Goal: Check status: Check status

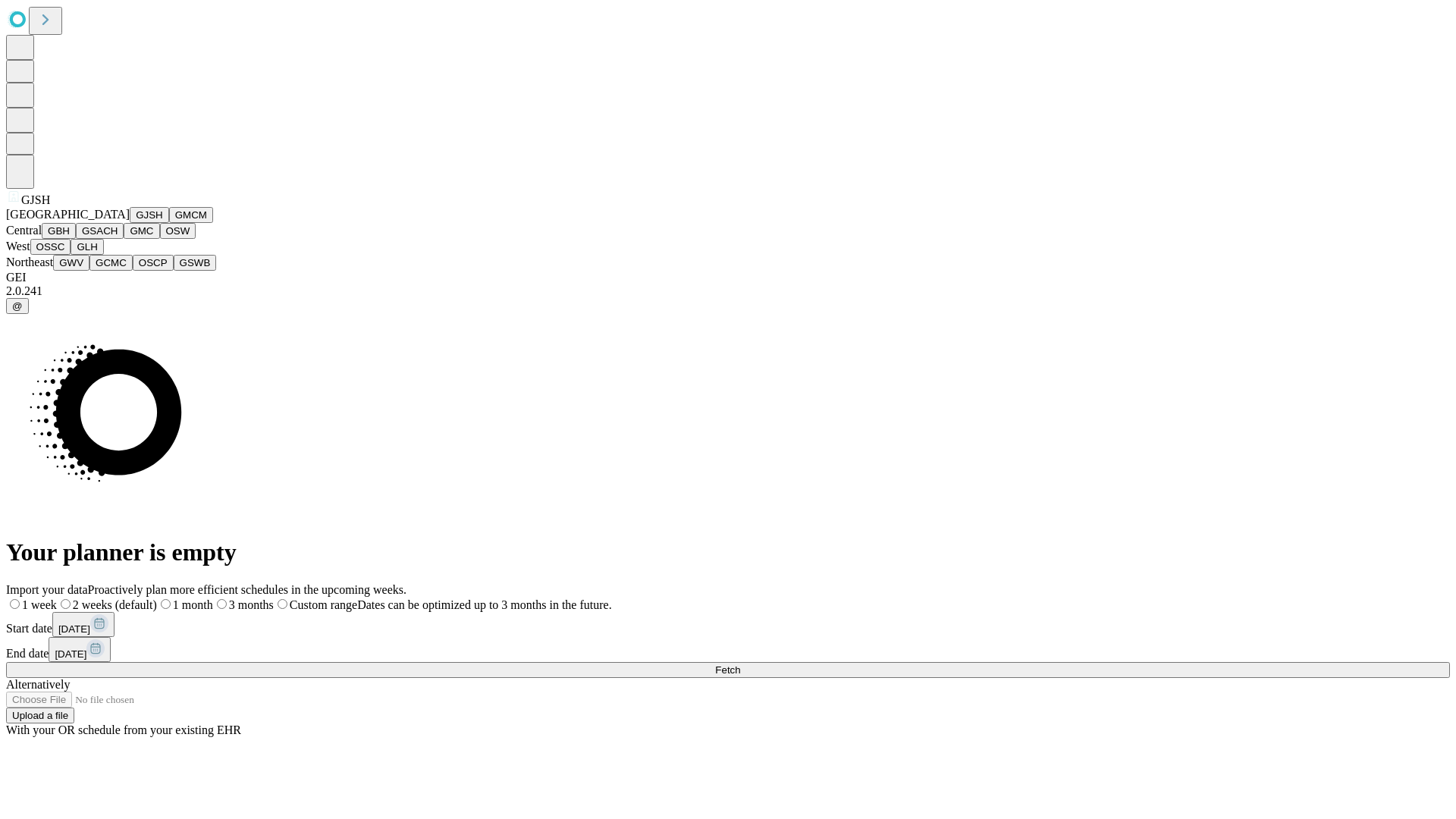
click at [130, 223] on button "GJSH" at bounding box center [149, 215] width 40 height 16
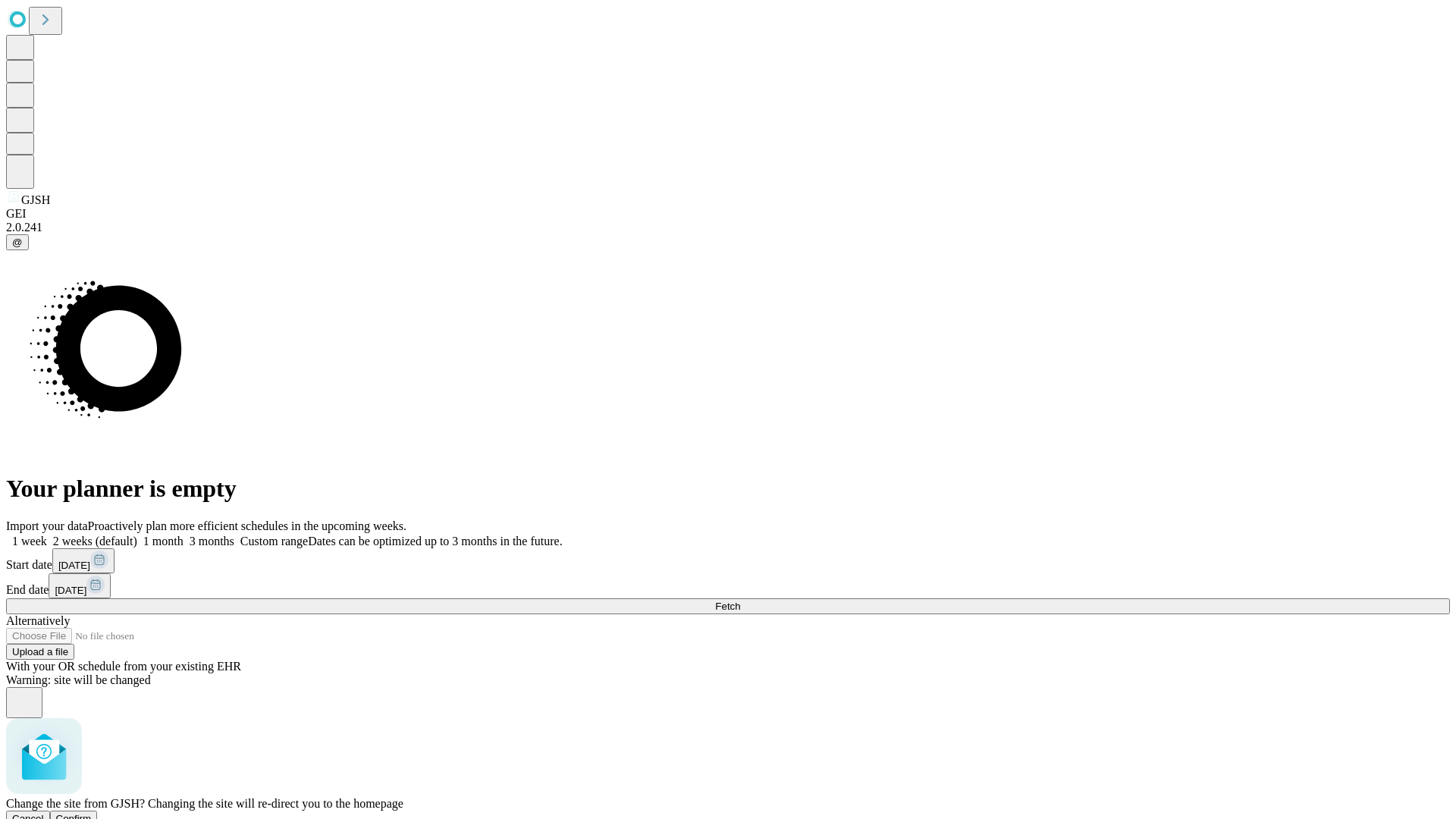
click at [92, 814] on span "Confirm" at bounding box center [74, 819] width 35 height 11
click at [183, 535] on label "1 month" at bounding box center [160, 541] width 46 height 13
click at [740, 601] on span "Fetch" at bounding box center [728, 607] width 25 height 11
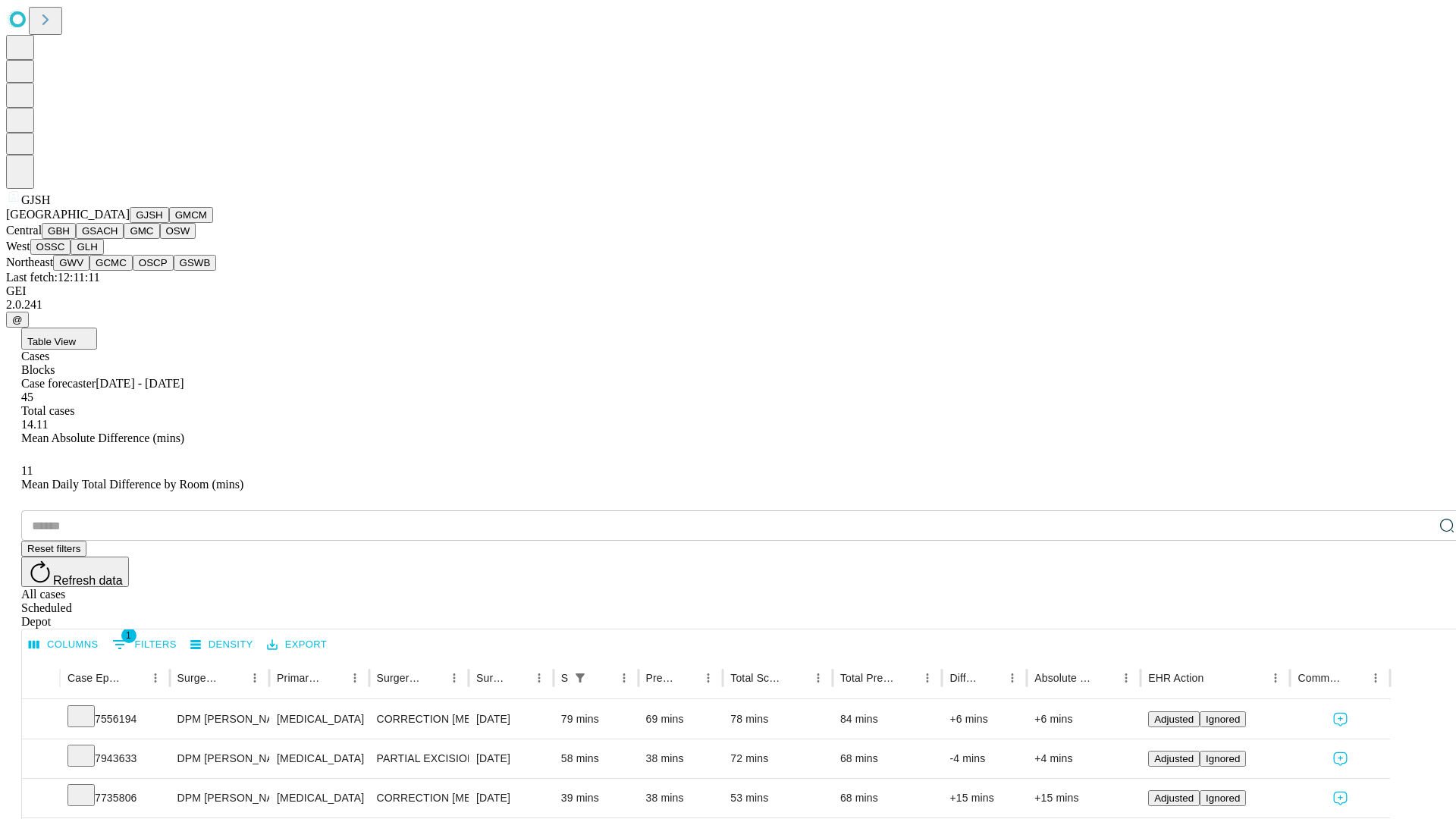
click at [169, 223] on button "GMCM" at bounding box center [191, 215] width 44 height 16
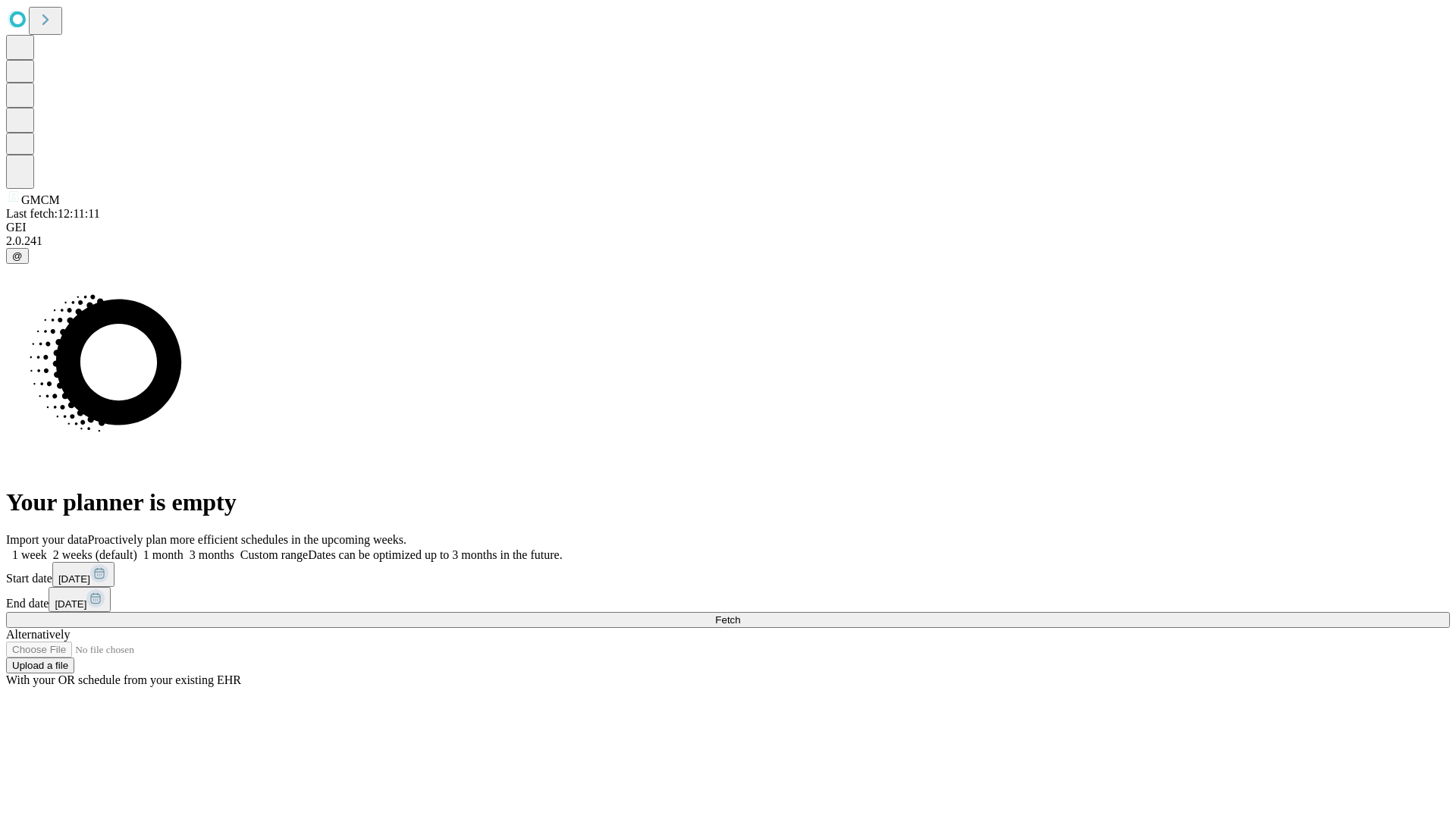
click at [183, 548] on label "1 month" at bounding box center [160, 555] width 46 height 13
click at [740, 614] on span "Fetch" at bounding box center [728, 620] width 25 height 11
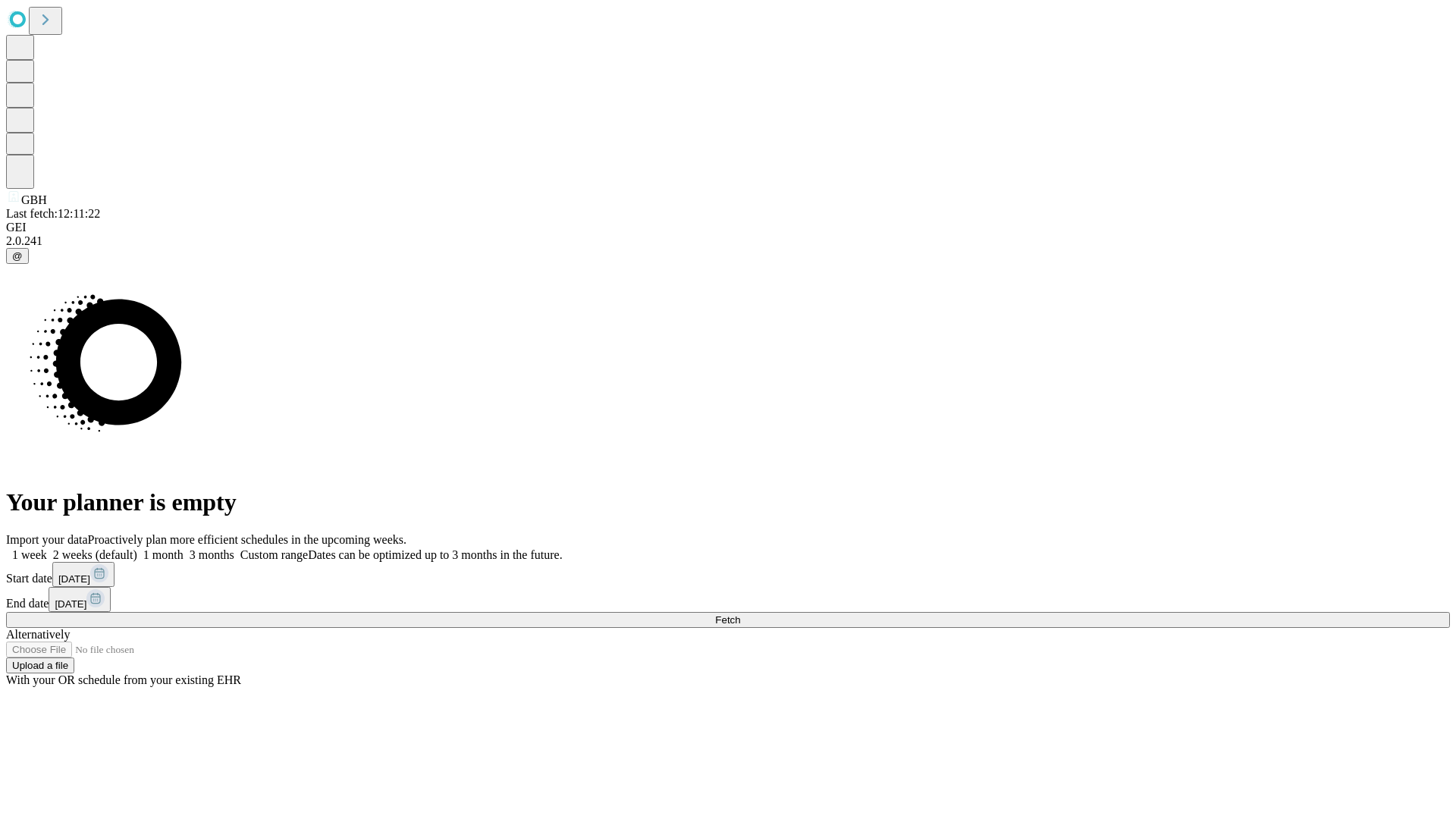
click at [740, 614] on span "Fetch" at bounding box center [728, 620] width 25 height 11
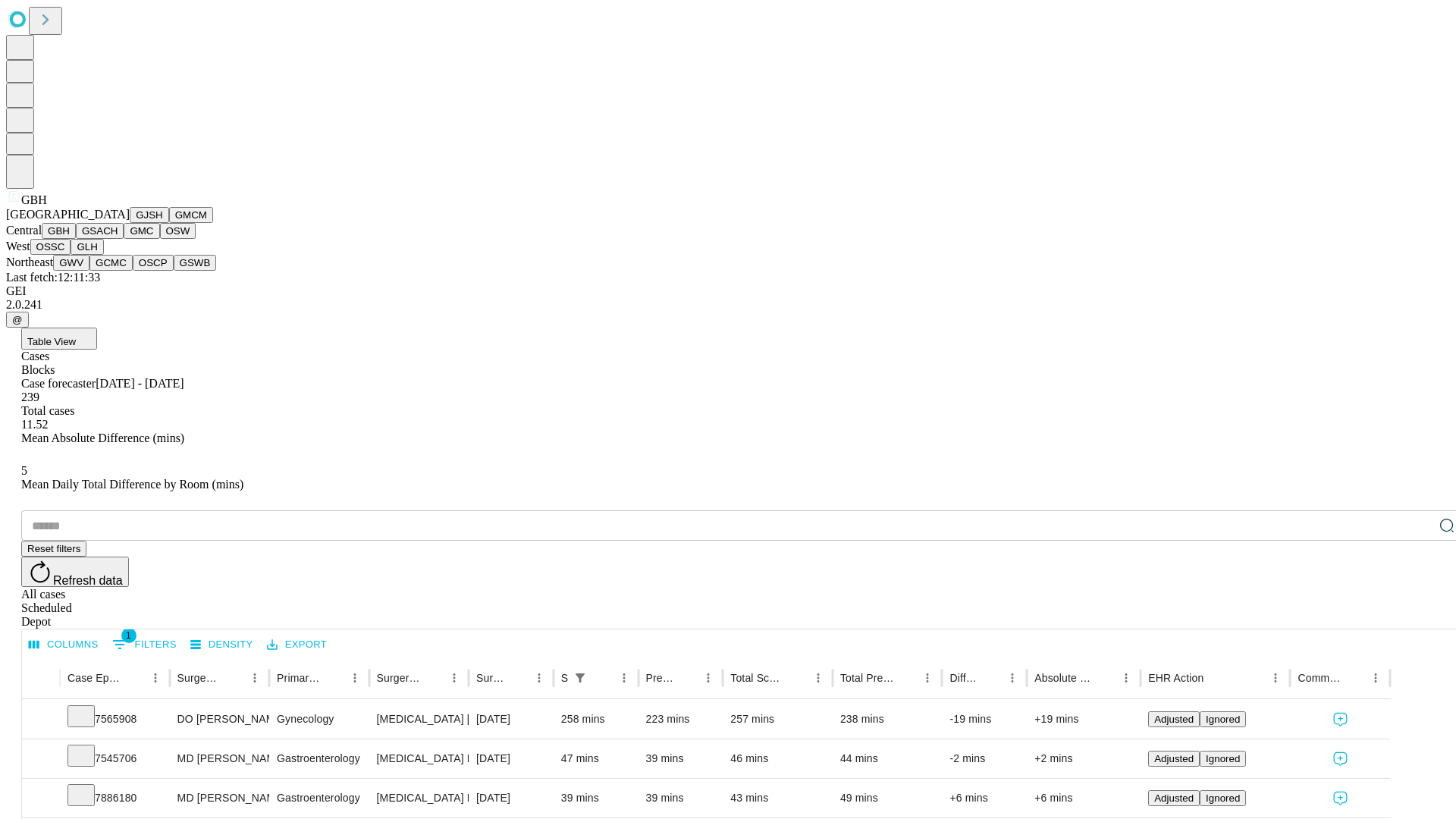
click at [117, 239] on button "GSACH" at bounding box center [100, 231] width 48 height 16
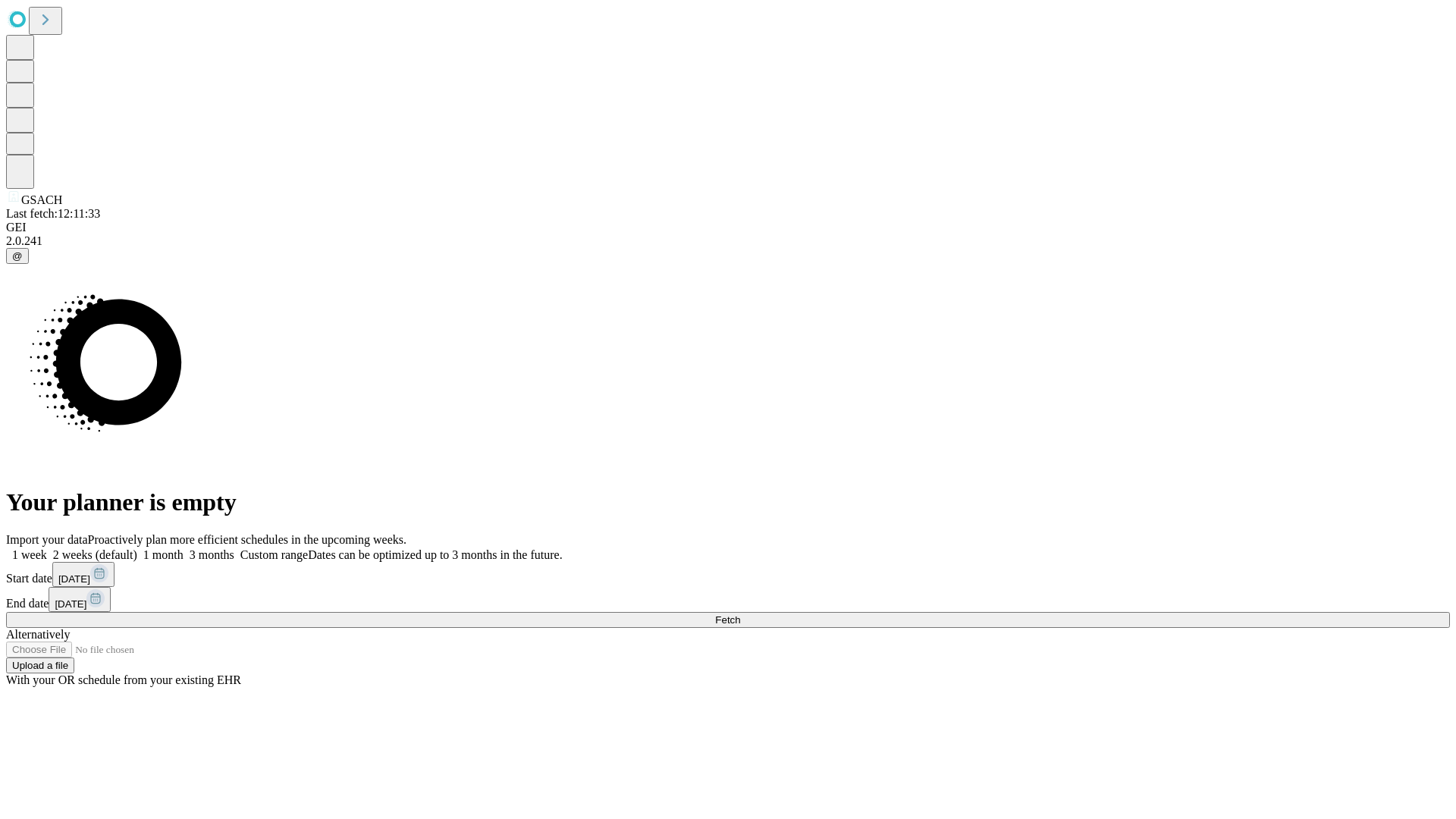
click at [183, 548] on label "1 month" at bounding box center [160, 555] width 46 height 13
click at [740, 614] on span "Fetch" at bounding box center [728, 620] width 25 height 11
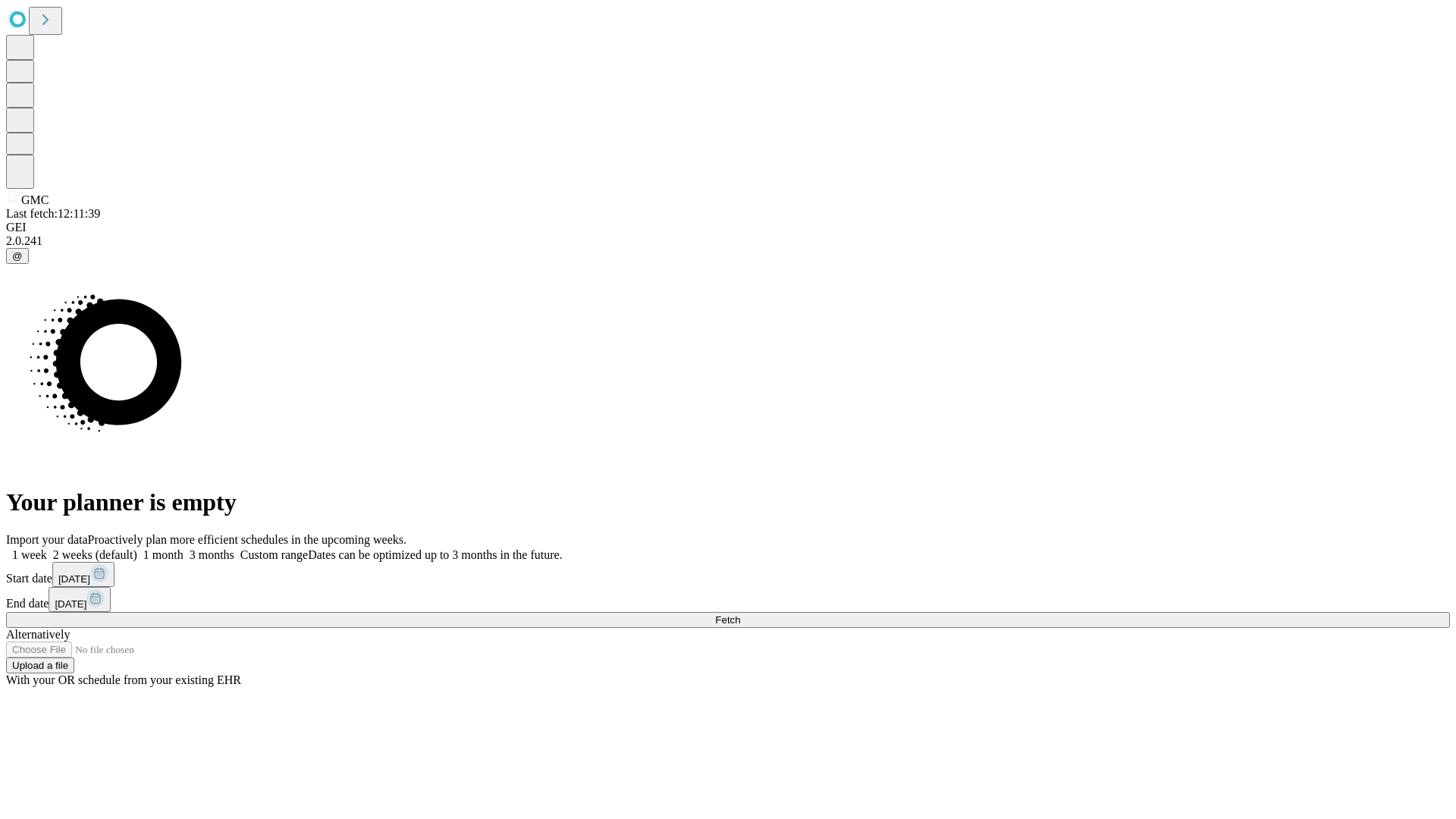
click at [183, 548] on label "1 month" at bounding box center [160, 555] width 46 height 13
click at [740, 614] on span "Fetch" at bounding box center [728, 620] width 25 height 11
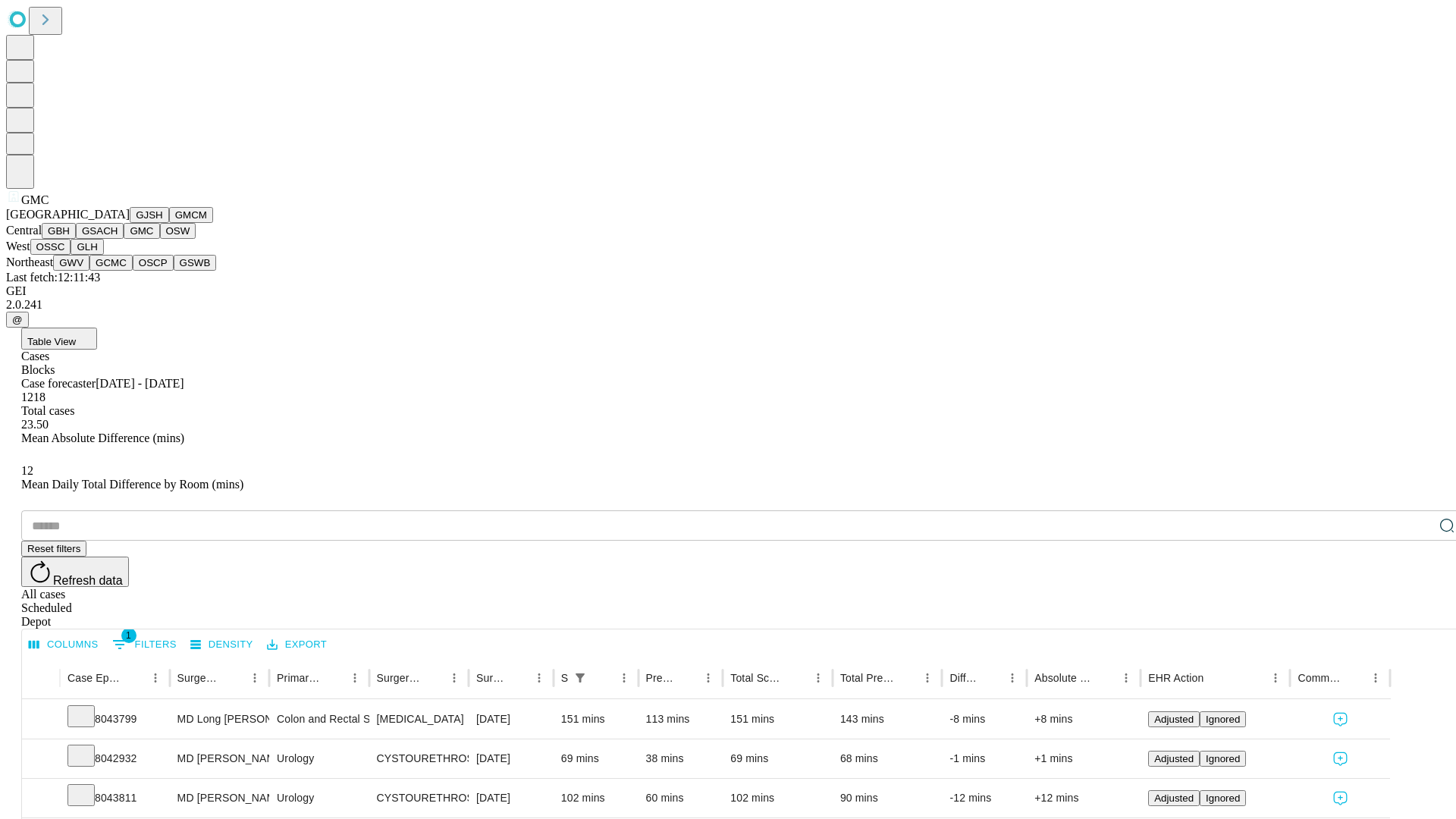
click at [160, 239] on button "OSW" at bounding box center [178, 231] width 36 height 16
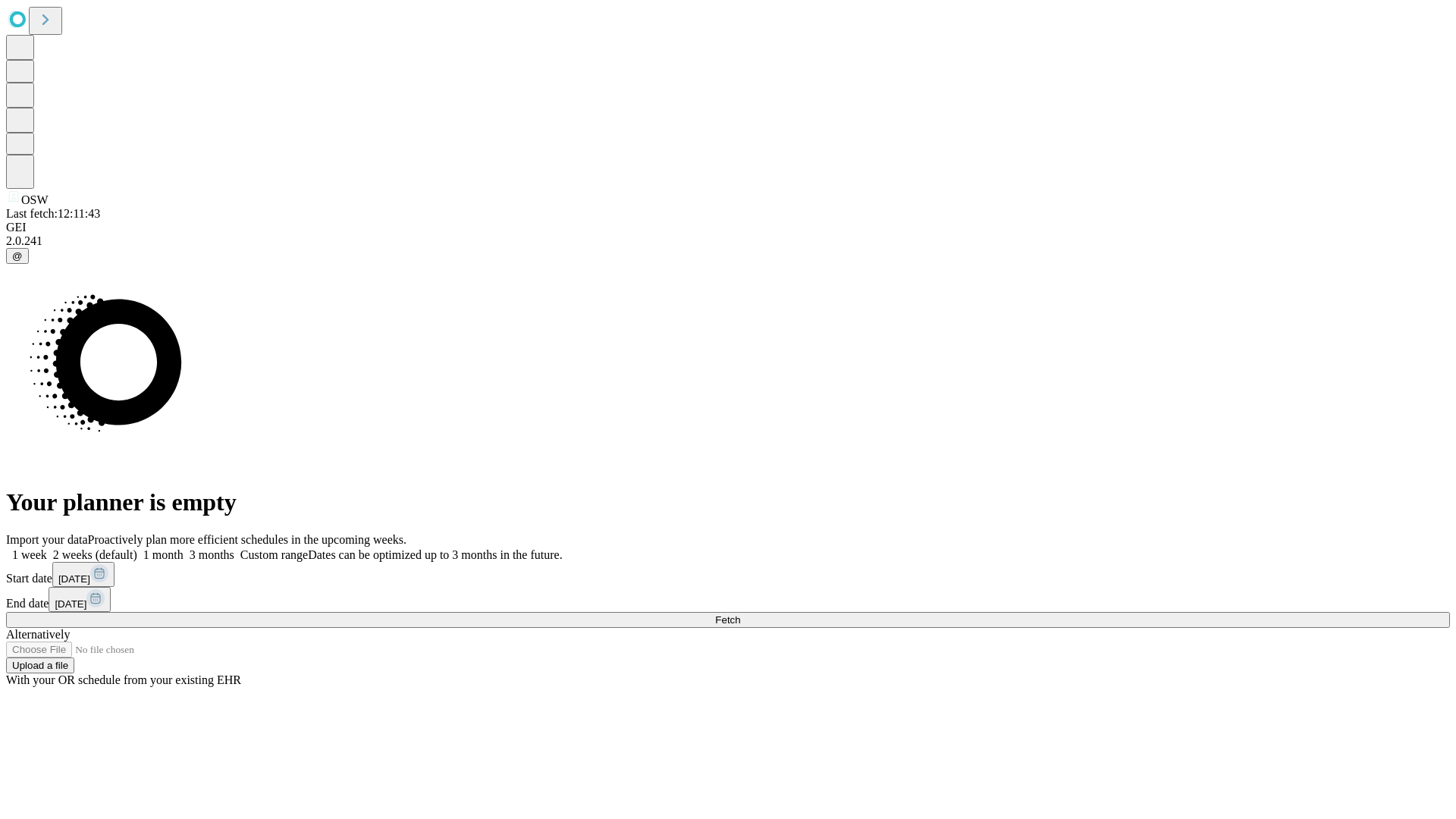
click at [740, 614] on span "Fetch" at bounding box center [728, 620] width 25 height 11
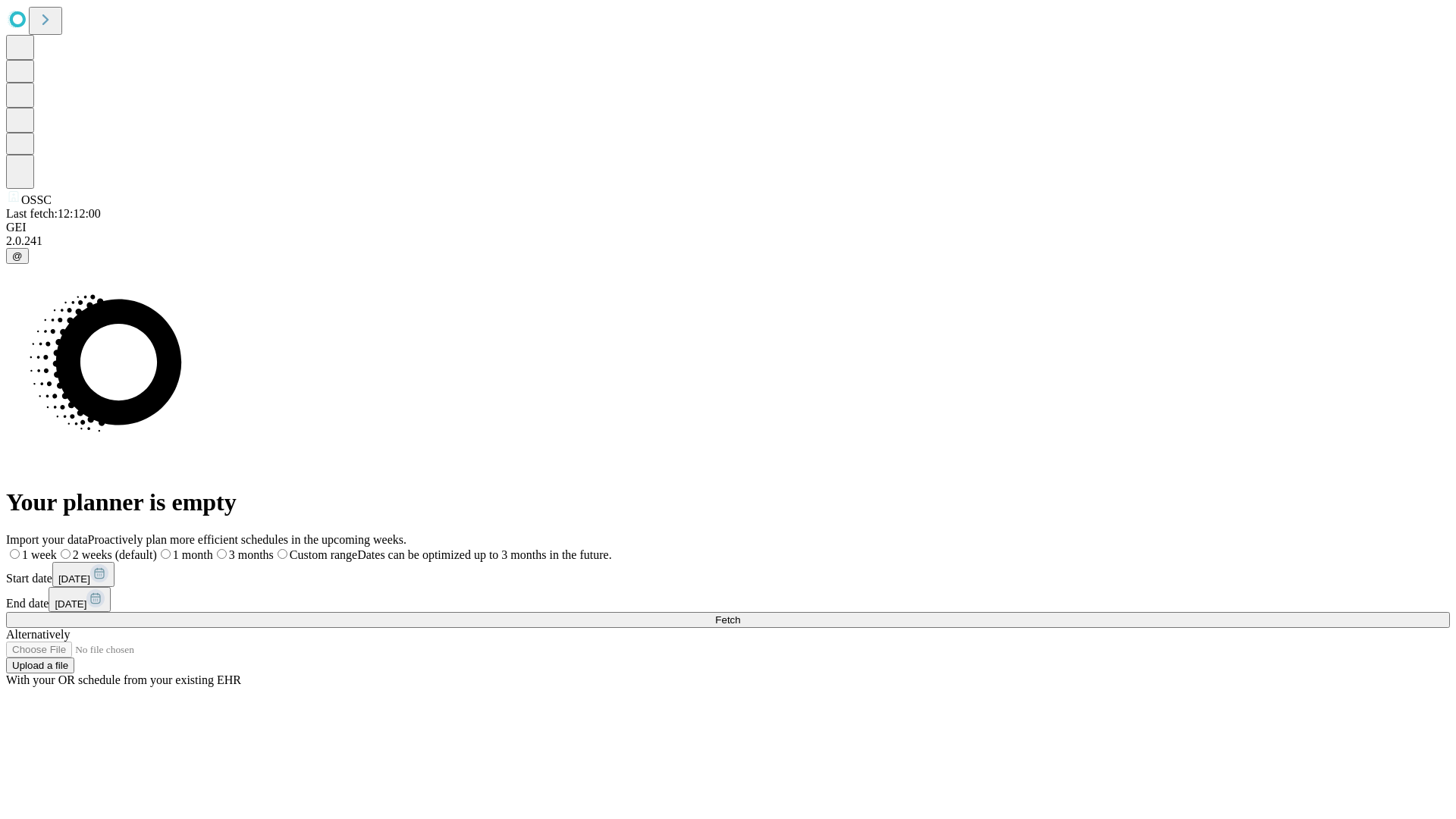
click at [213, 548] on label "1 month" at bounding box center [185, 555] width 56 height 13
click at [740, 614] on span "Fetch" at bounding box center [728, 620] width 25 height 11
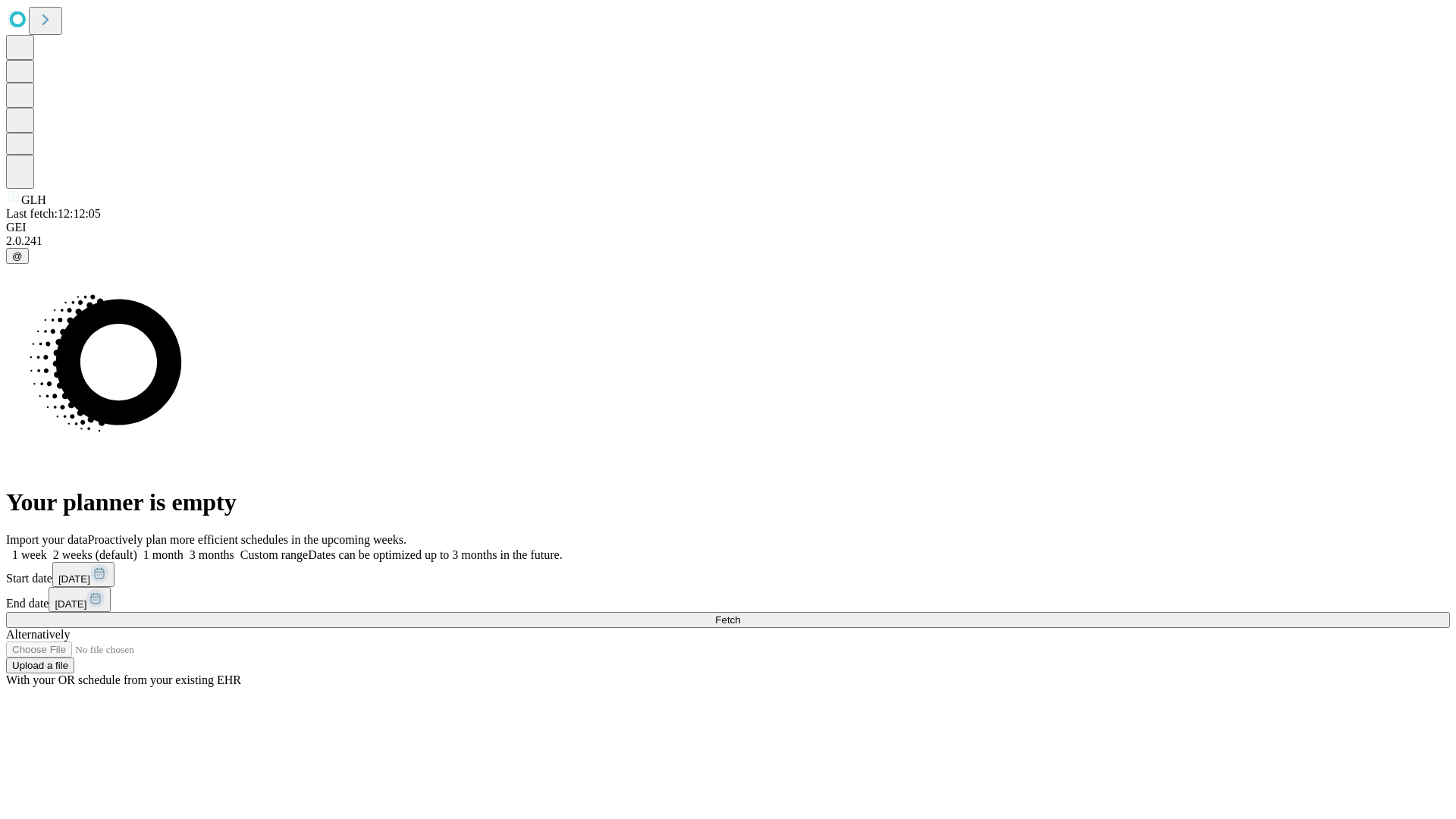
click at [740, 614] on span "Fetch" at bounding box center [728, 620] width 25 height 11
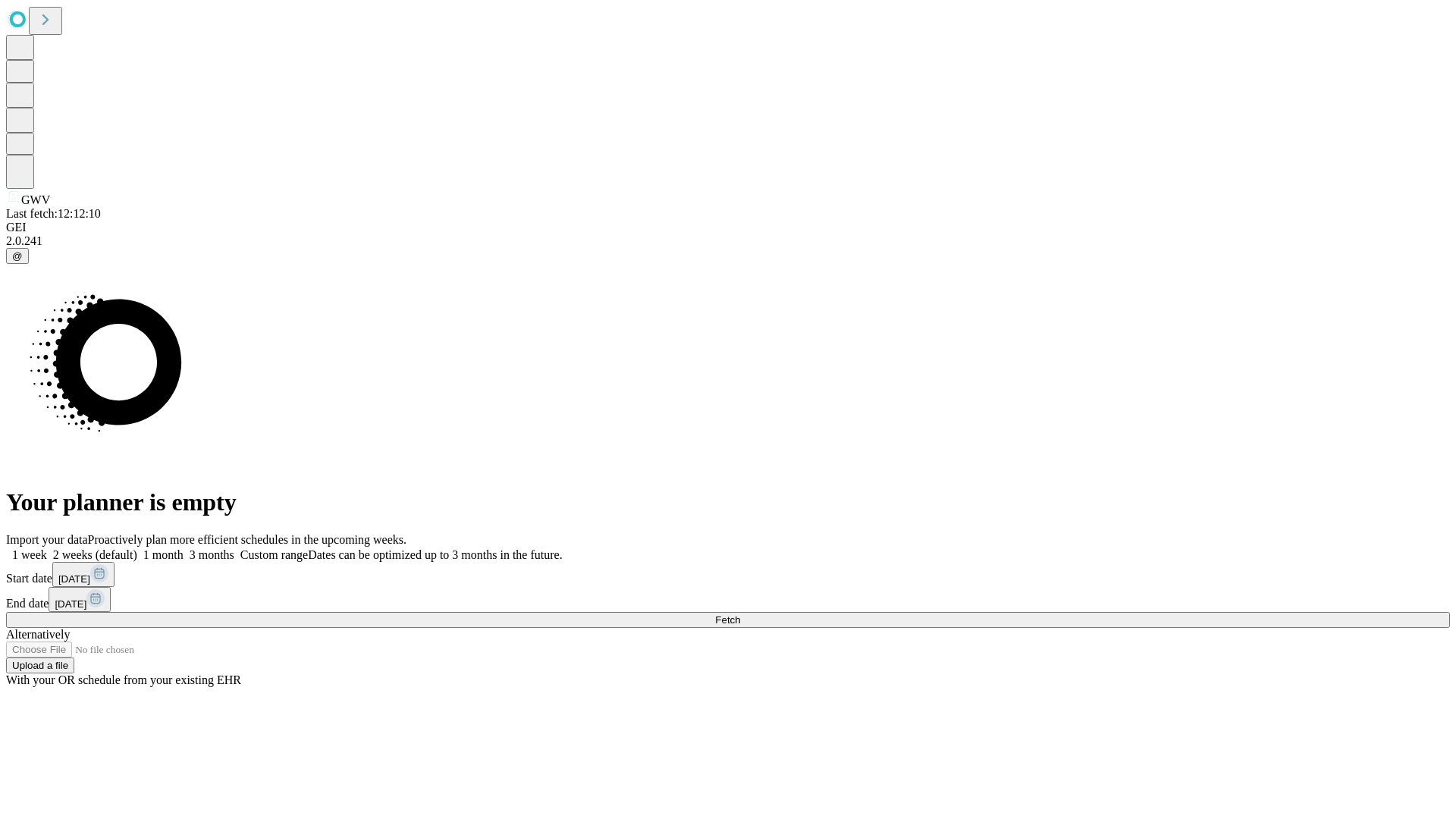
click at [183, 548] on label "1 month" at bounding box center [160, 555] width 46 height 13
click at [740, 614] on span "Fetch" at bounding box center [728, 620] width 25 height 11
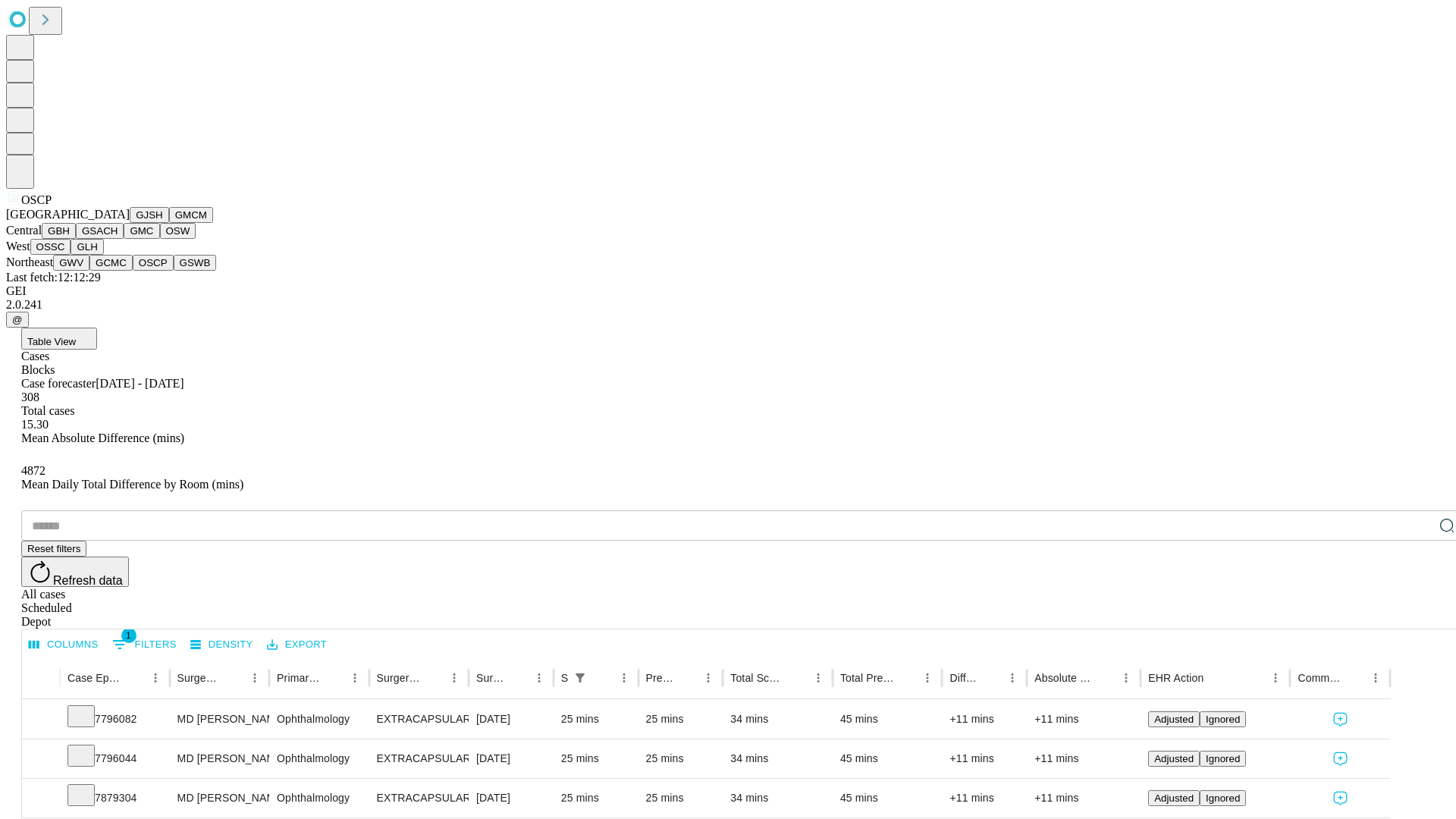
click at [174, 271] on button "GSWB" at bounding box center [195, 263] width 43 height 16
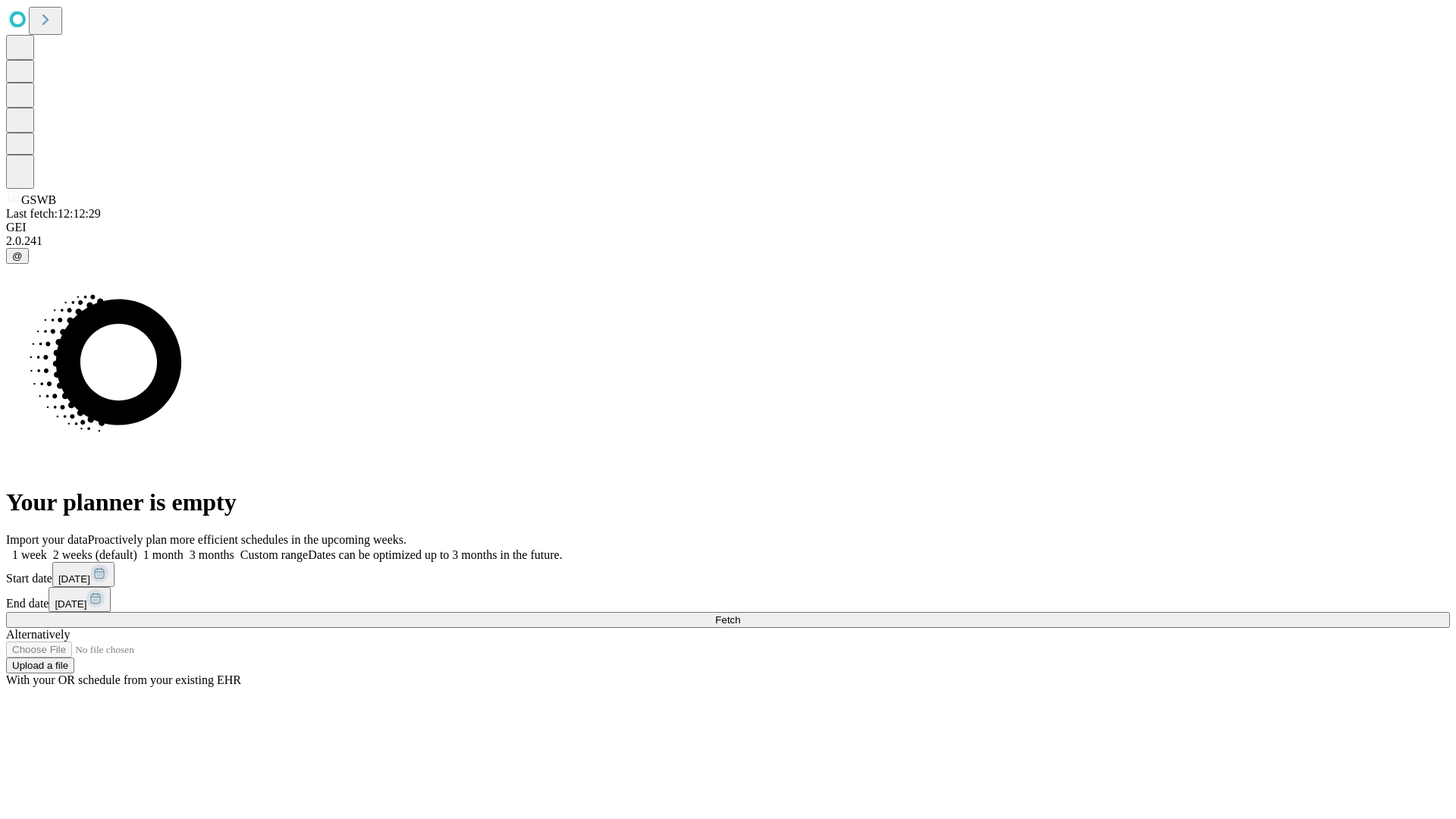
click at [183, 548] on label "1 month" at bounding box center [160, 555] width 46 height 13
click at [740, 614] on span "Fetch" at bounding box center [728, 620] width 25 height 11
